Goal: Navigation & Orientation: Find specific page/section

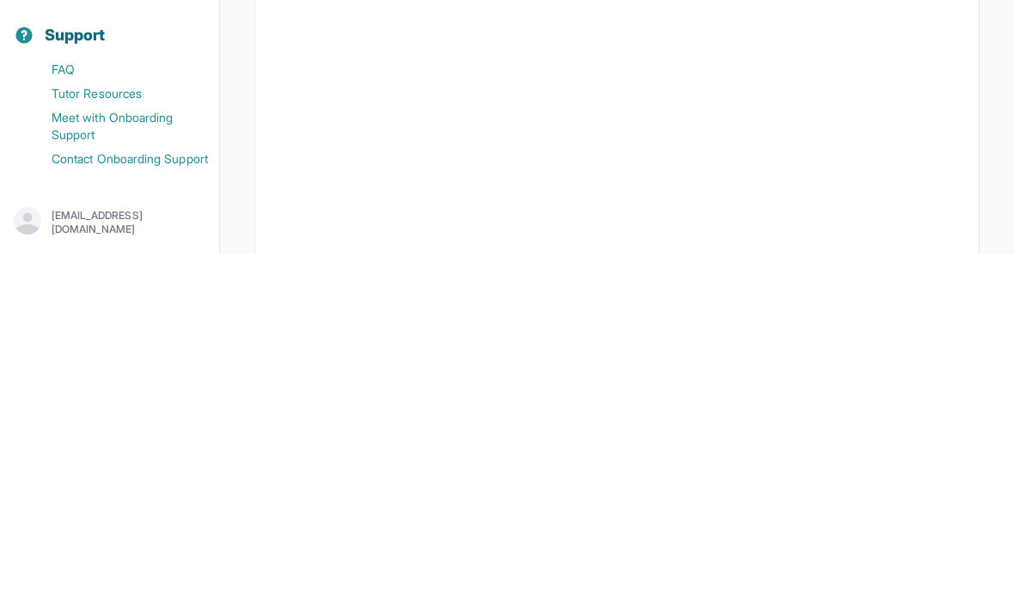
scroll to position [332, 0]
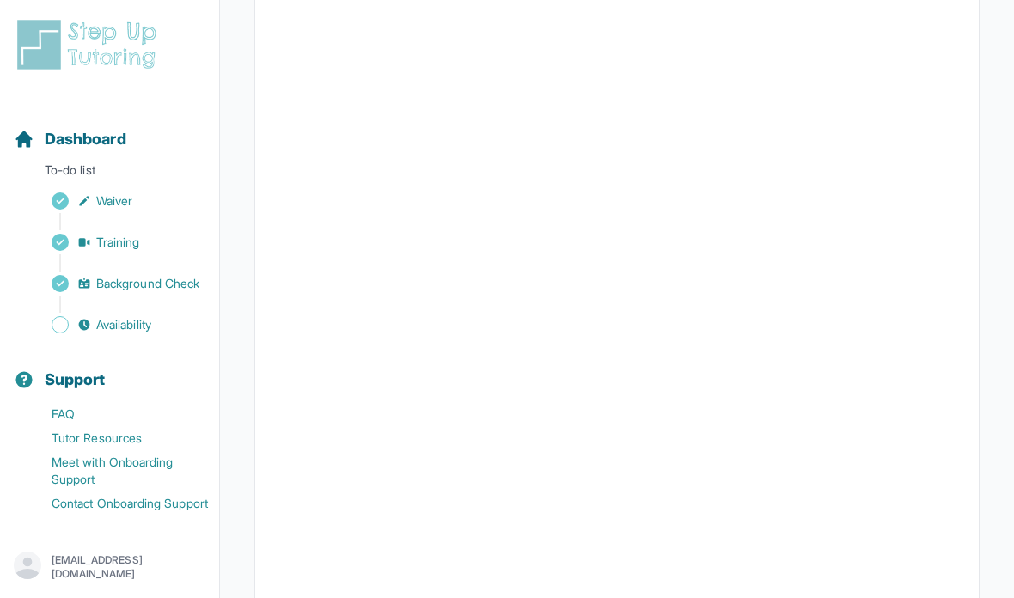
click at [129, 327] on span "Availability" at bounding box center [123, 324] width 55 height 17
click at [134, 283] on span "Background Check" at bounding box center [147, 283] width 103 height 17
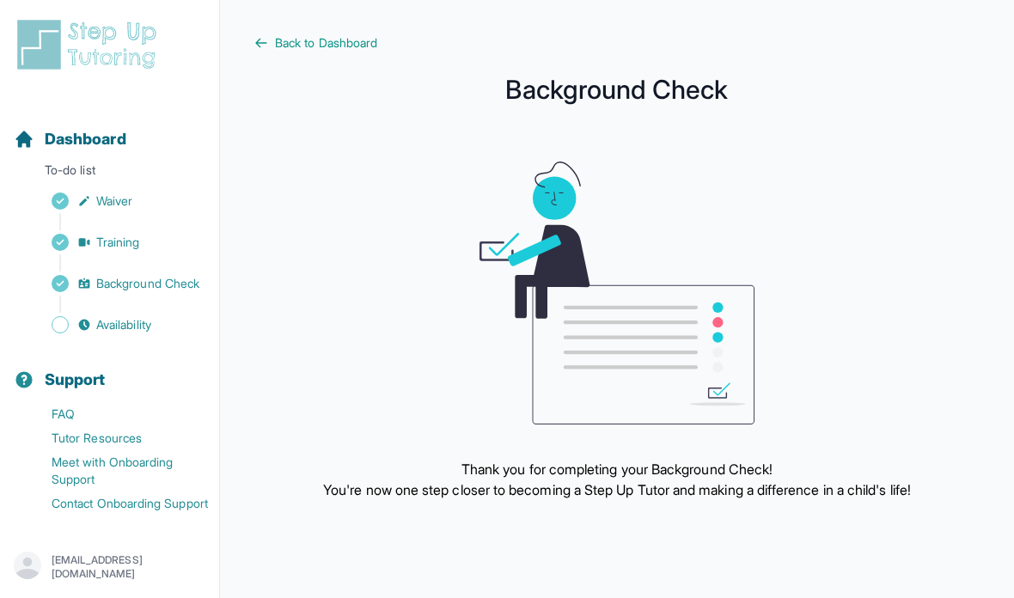
scroll to position [69, 0]
click at [84, 175] on p "To-do list" at bounding box center [109, 174] width 205 height 24
click at [116, 136] on span "Dashboard" at bounding box center [86, 139] width 82 height 24
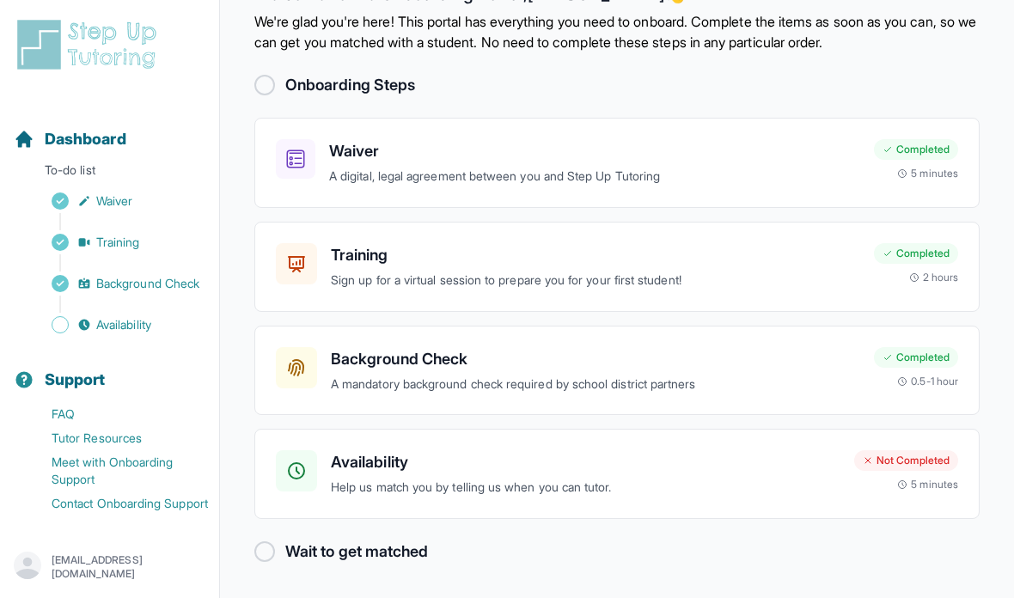
click at [272, 75] on div at bounding box center [264, 85] width 21 height 21
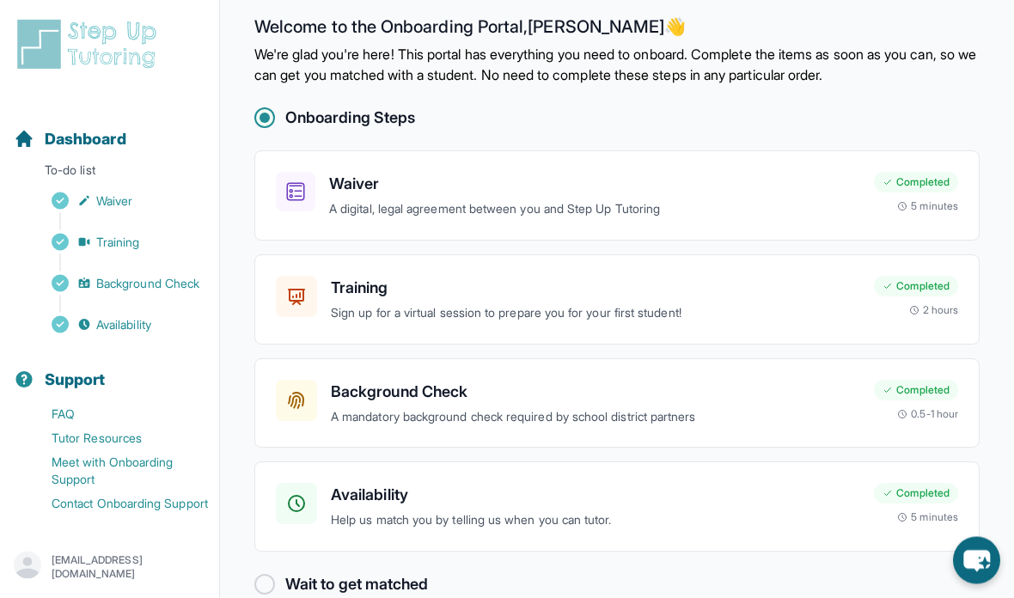
scroll to position [69, 0]
